Goal: Book appointment/travel/reservation

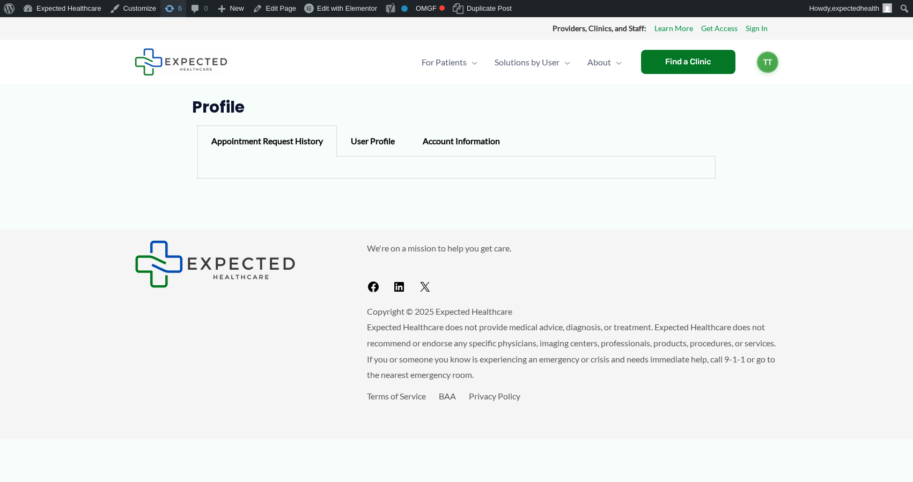
click at [174, 6] on span "Toolbar" at bounding box center [169, 7] width 11 height 15
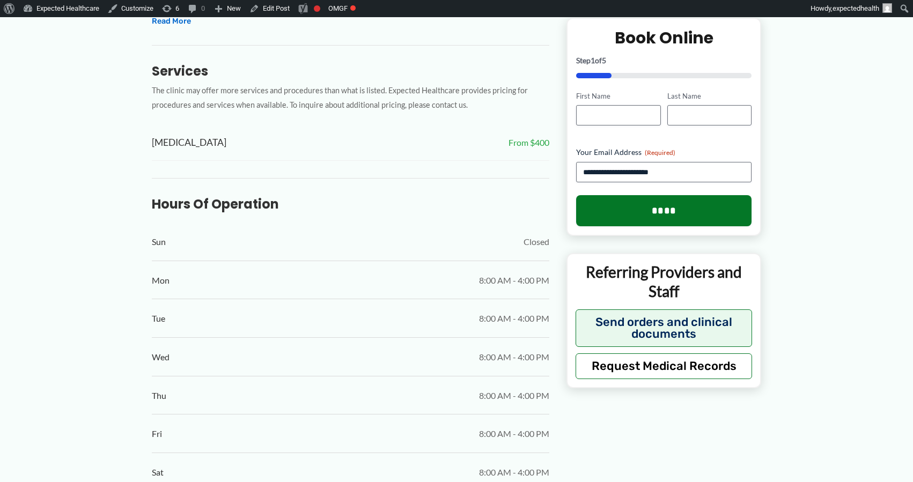
scroll to position [717, 0]
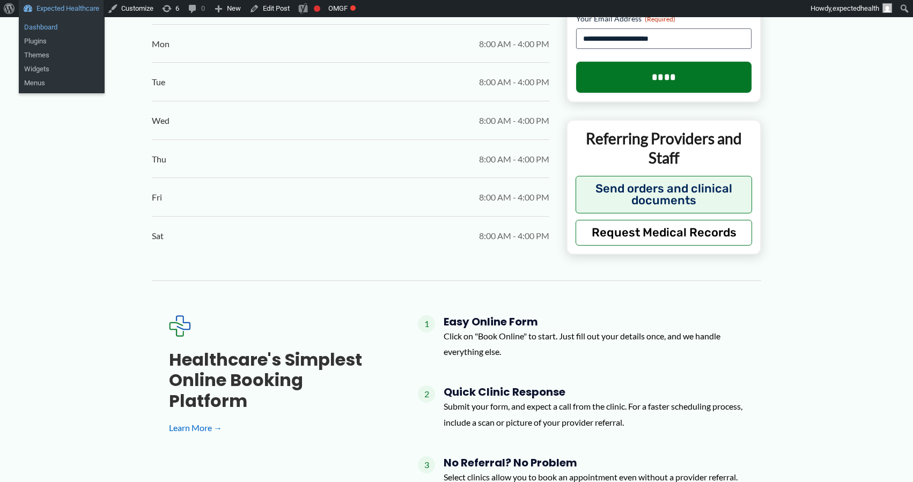
click at [42, 33] on link "Dashboard" at bounding box center [62, 27] width 86 height 14
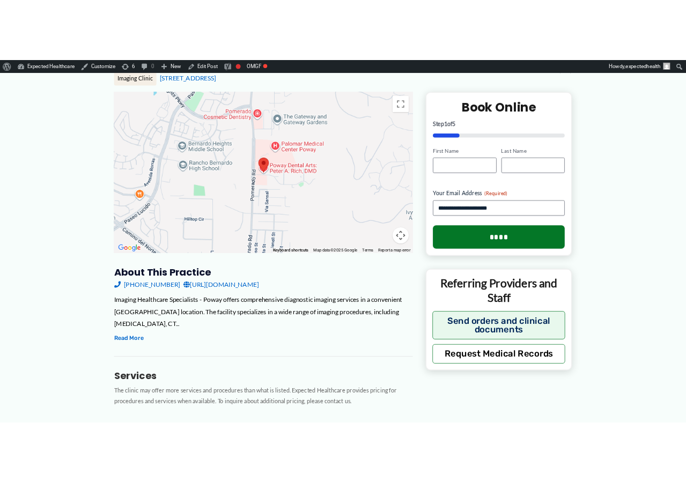
scroll to position [49, 0]
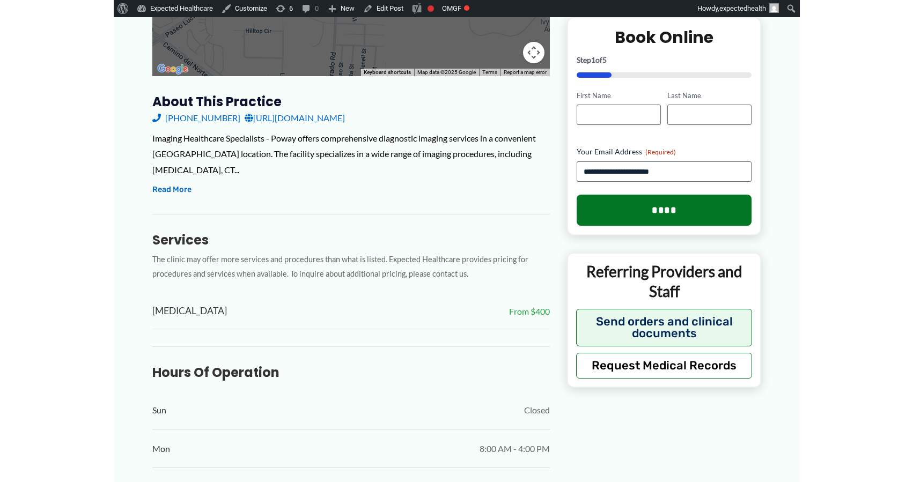
scroll to position [957, 0]
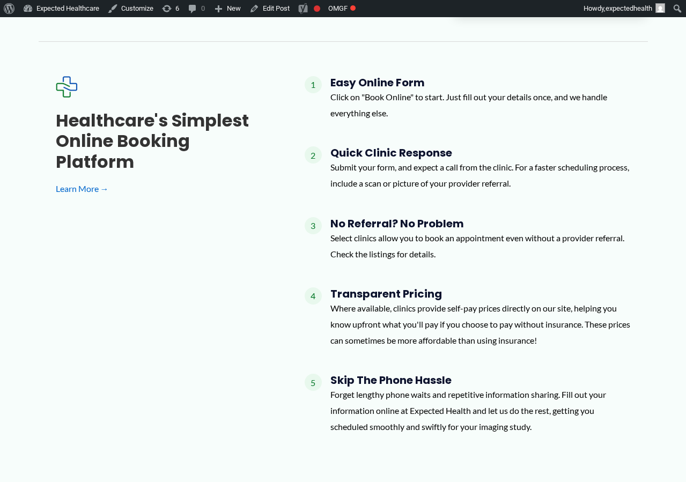
click at [156, 123] on h3 "Healthcare's simplest online booking platform" at bounding box center [163, 142] width 215 height 62
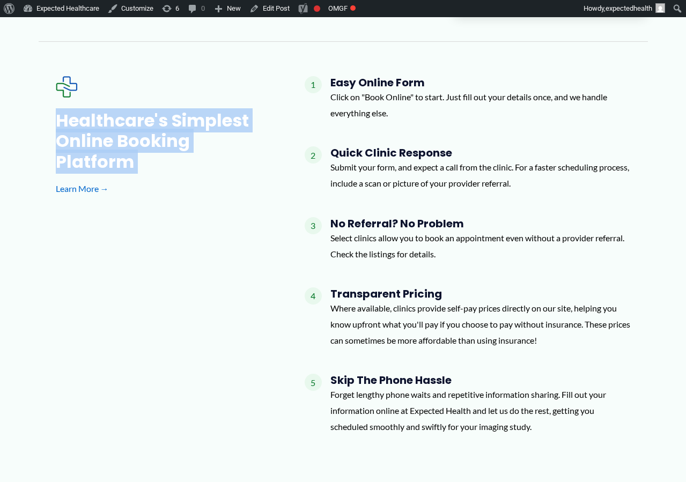
click at [156, 123] on h3 "Healthcare's simplest online booking platform" at bounding box center [163, 142] width 215 height 62
copy div "Healthcare's simplest online booking platform"
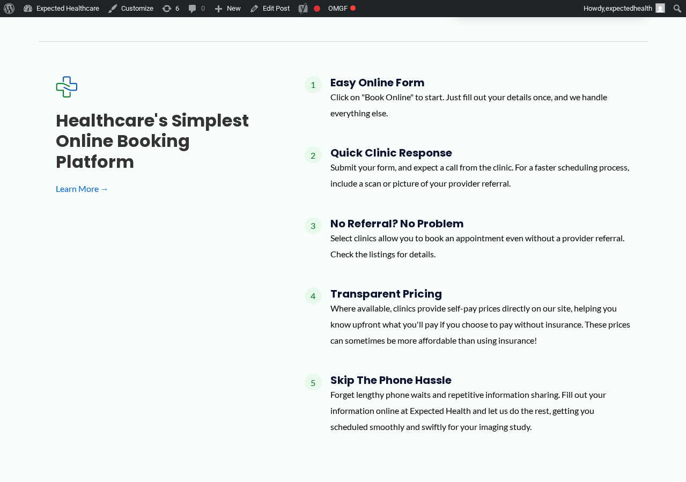
click at [133, 277] on div "Healthcare's simplest online booking platform Learn More → 1 Easy Online Form C…" at bounding box center [343, 259] width 575 height 367
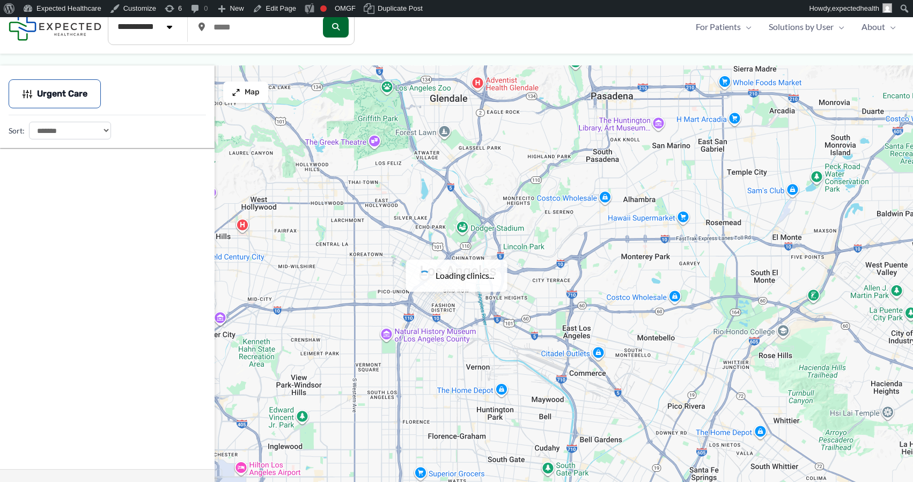
click at [75, 36] on img at bounding box center [55, 26] width 93 height 27
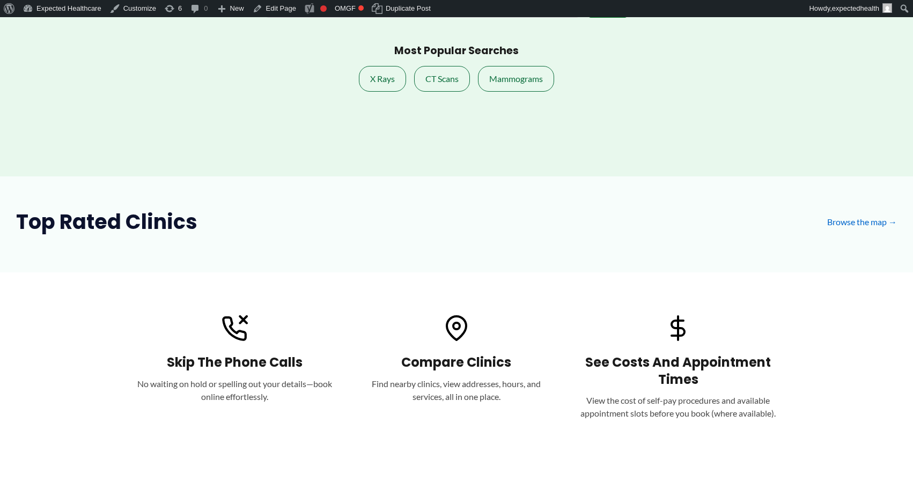
scroll to position [378, 0]
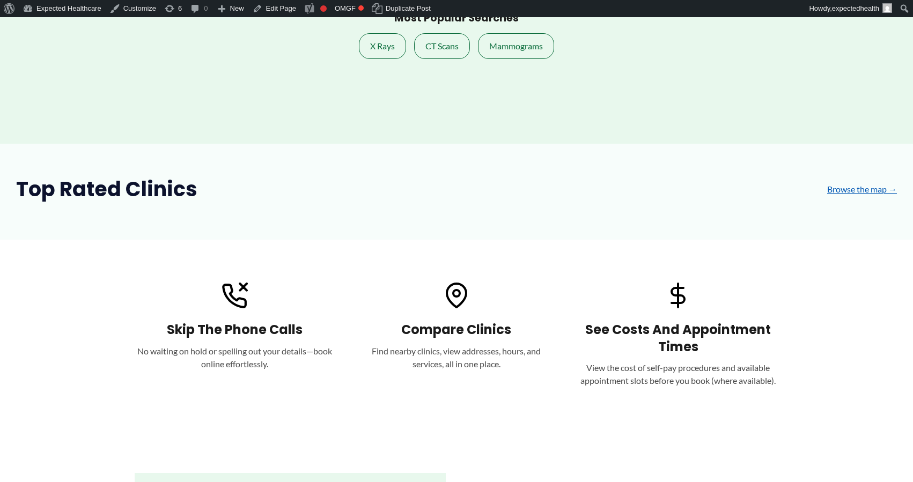
click at [855, 193] on link "Browse the map →" at bounding box center [862, 189] width 70 height 16
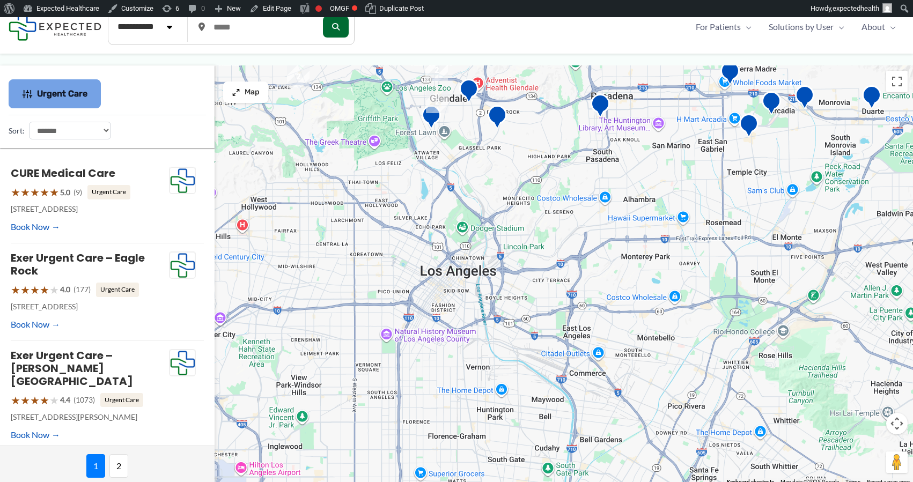
click at [55, 104] on button "Urgent Care" at bounding box center [55, 93] width 92 height 29
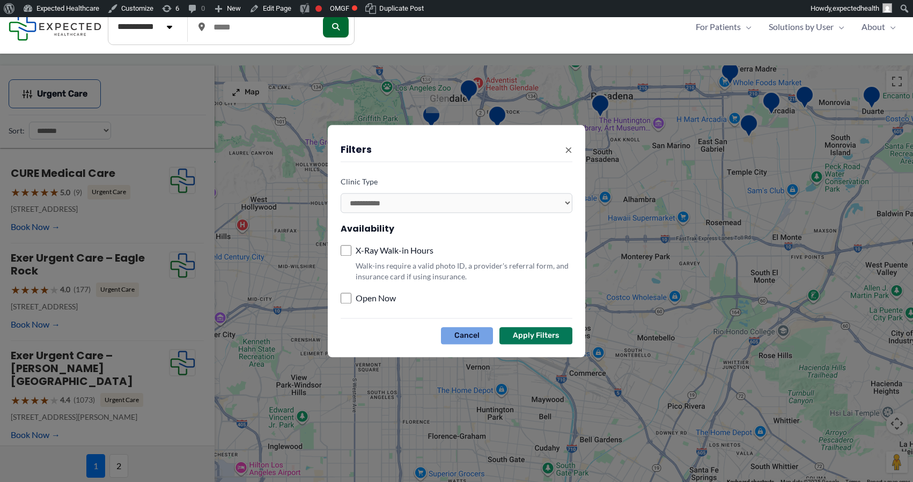
click at [462, 340] on button "Cancel" at bounding box center [467, 335] width 52 height 17
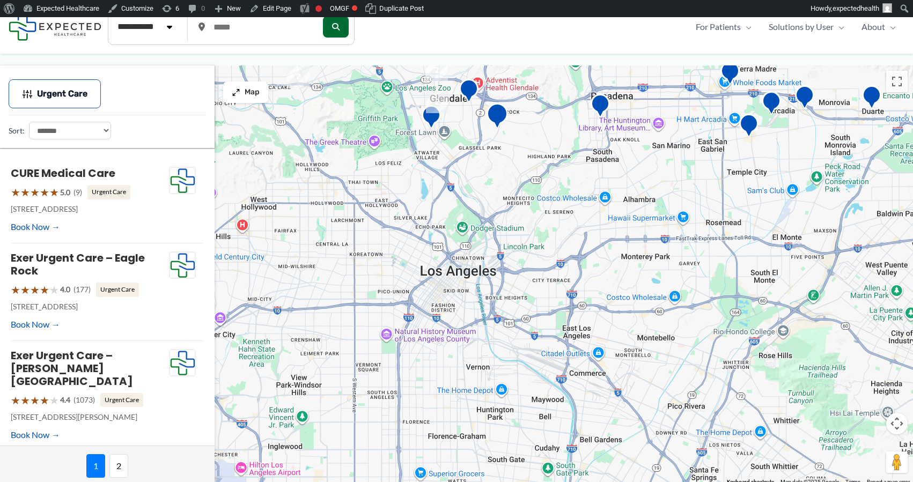
click at [496, 116] on img "Exer Urgent Care &#8211; Eagle Rock" at bounding box center [497, 118] width 21 height 30
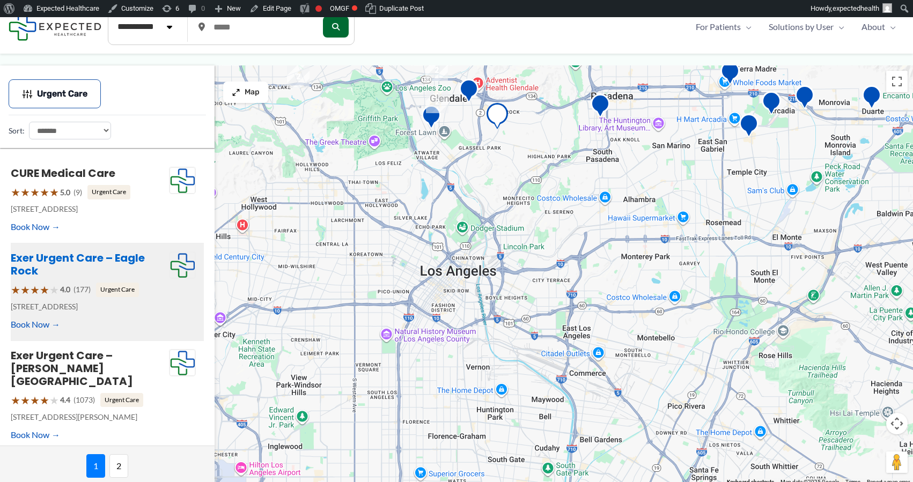
click at [57, 262] on link "Exer Urgent Care – Eagle Rock" at bounding box center [78, 265] width 134 height 28
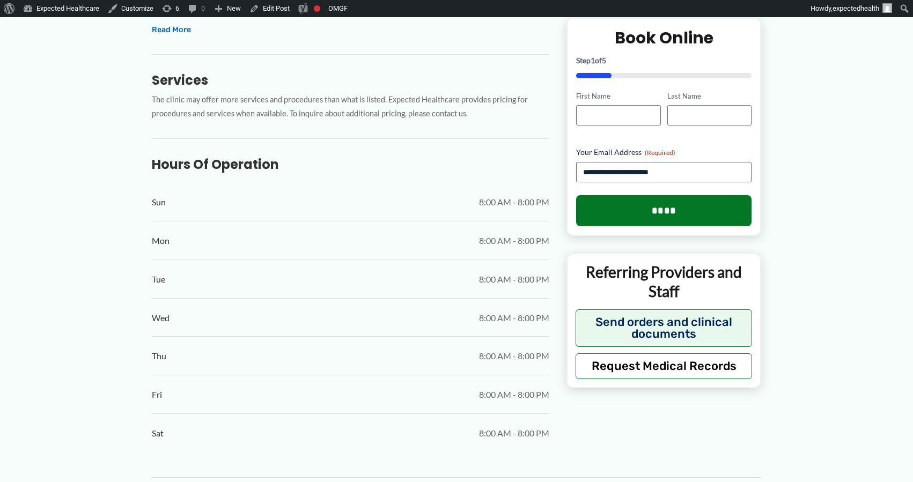
scroll to position [797, 0]
